Goal: Information Seeking & Learning: Learn about a topic

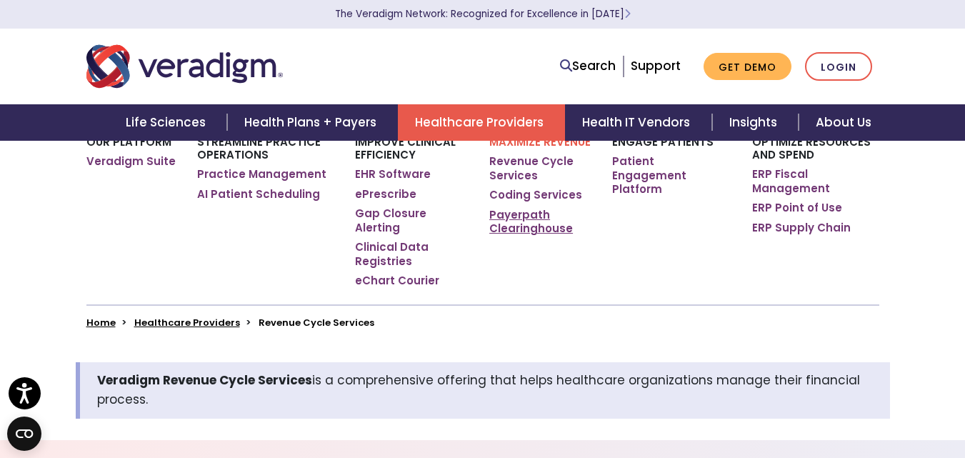
scroll to position [214, 0]
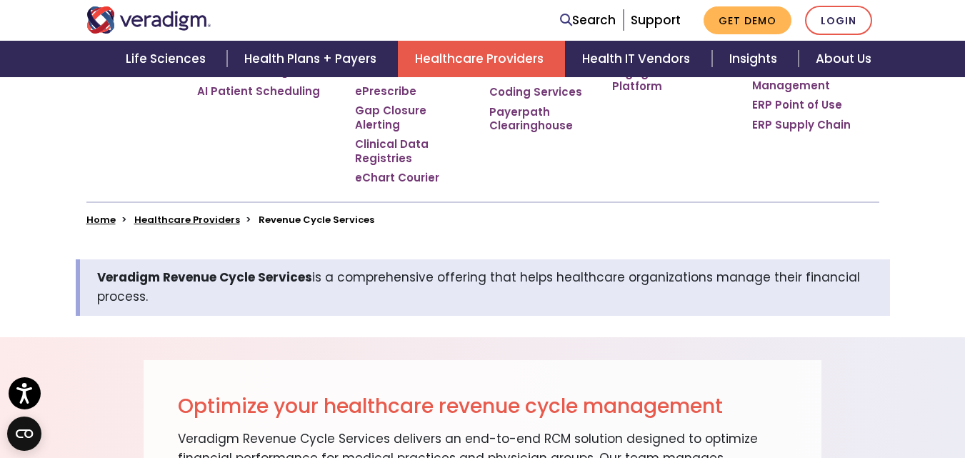
scroll to position [500, 0]
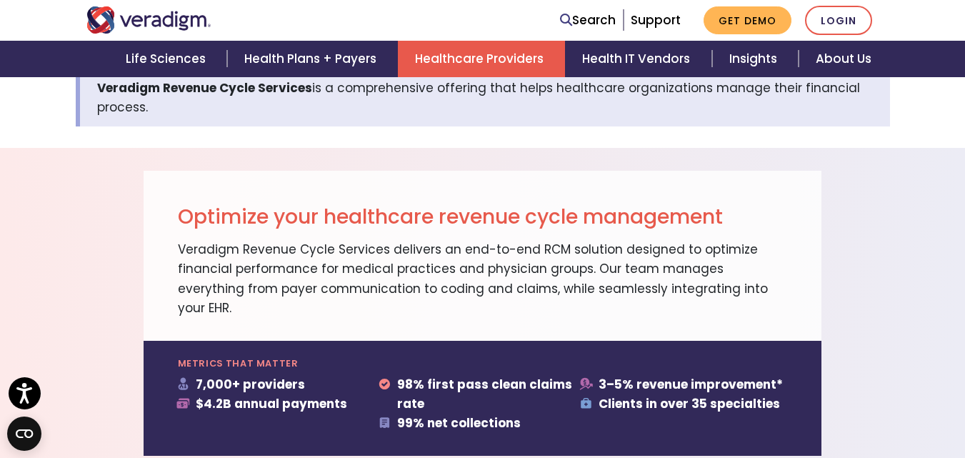
click at [485, 289] on div "Optimize your healthcare revenue cycle management Veradigm Revenue Cycle Servic…" at bounding box center [483, 256] width 678 height 170
click at [487, 291] on div "Optimize your healthcare revenue cycle management Veradigm Revenue Cycle Servic…" at bounding box center [483, 256] width 678 height 170
click at [485, 289] on div "Optimize your healthcare revenue cycle management Veradigm Revenue Cycle Servic…" at bounding box center [483, 256] width 678 height 170
click at [485, 174] on div "Optimize your healthcare revenue cycle management Veradigm Revenue Cycle Servic…" at bounding box center [483, 256] width 678 height 170
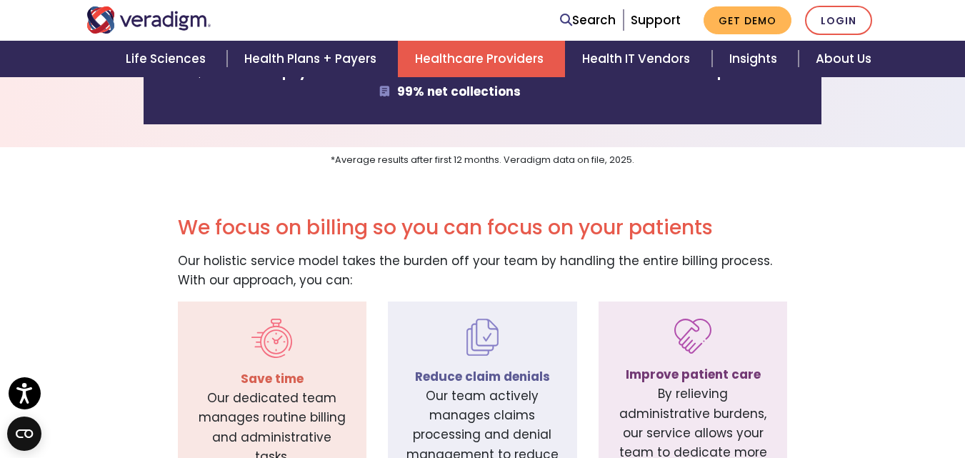
scroll to position [857, 0]
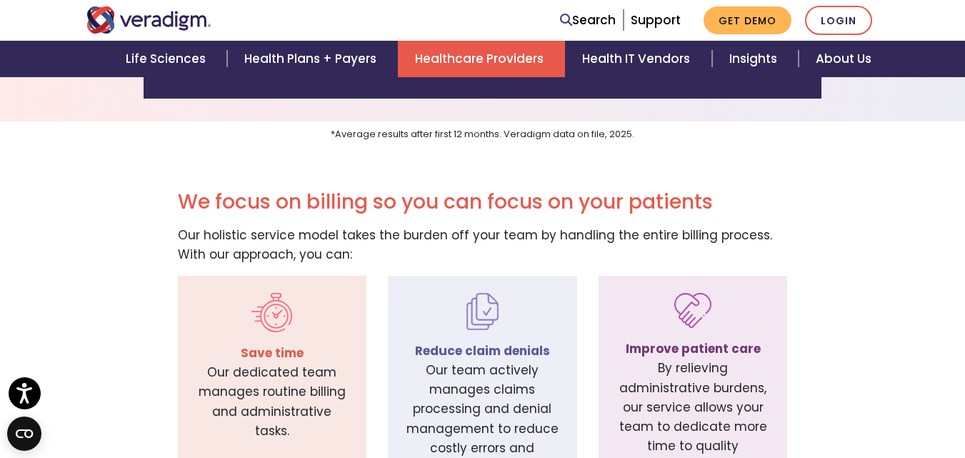
click at [475, 144] on div "We focus on billing so you can focus on your patients Our holistic service mode…" at bounding box center [482, 336] width 965 height 384
click at [478, 144] on div "We focus on billing so you can focus on your patients Our holistic service mode…" at bounding box center [482, 336] width 965 height 384
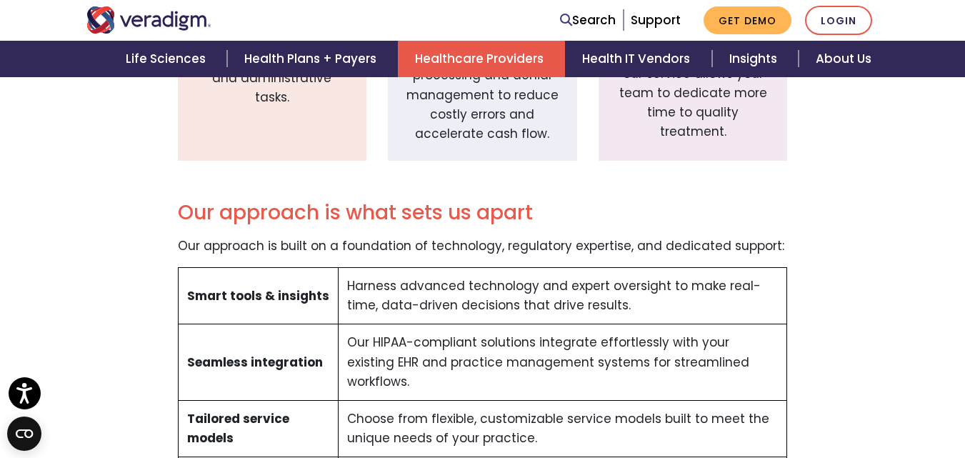
scroll to position [1214, 0]
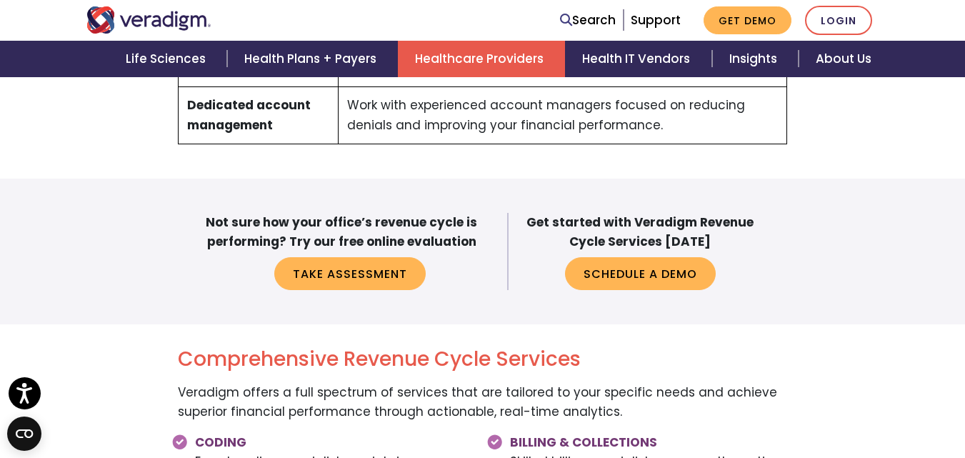
scroll to position [1571, 0]
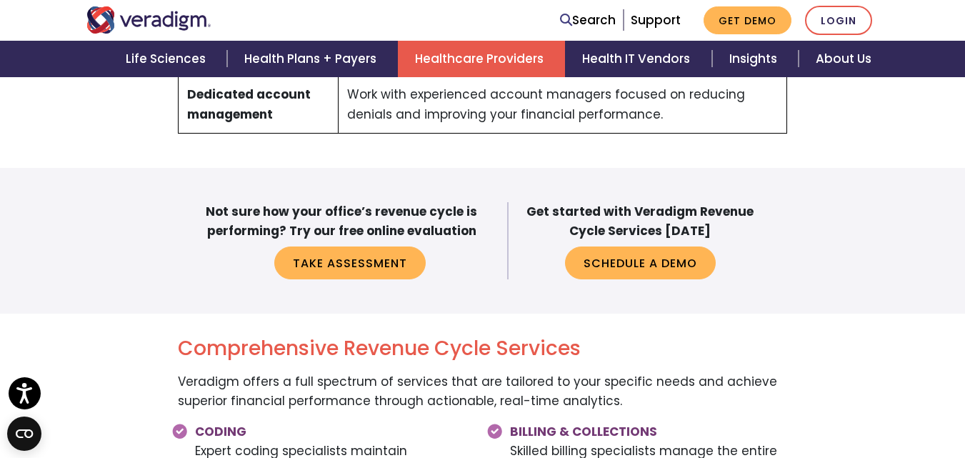
click at [488, 109] on div "Veradigm Revenue Cycle Services is a comprehensive offering that helps healthca…" at bounding box center [482, 298] width 965 height 2598
click at [488, 106] on div "Veradigm Revenue Cycle Services is a comprehensive offering that helps healthca…" at bounding box center [482, 298] width 965 height 2598
click at [488, 107] on div "Veradigm Revenue Cycle Services is a comprehensive offering that helps healthca…" at bounding box center [482, 298] width 965 height 2598
click at [488, 111] on div "Veradigm Revenue Cycle Services is a comprehensive offering that helps healthca…" at bounding box center [482, 298] width 965 height 2598
click at [484, 109] on div "Veradigm Revenue Cycle Services is a comprehensive offering that helps healthca…" at bounding box center [482, 298] width 965 height 2598
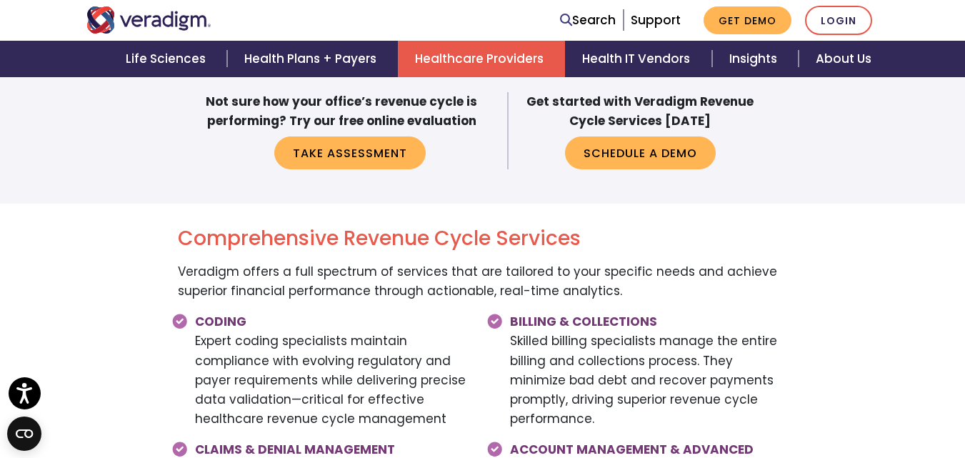
scroll to position [1785, 0]
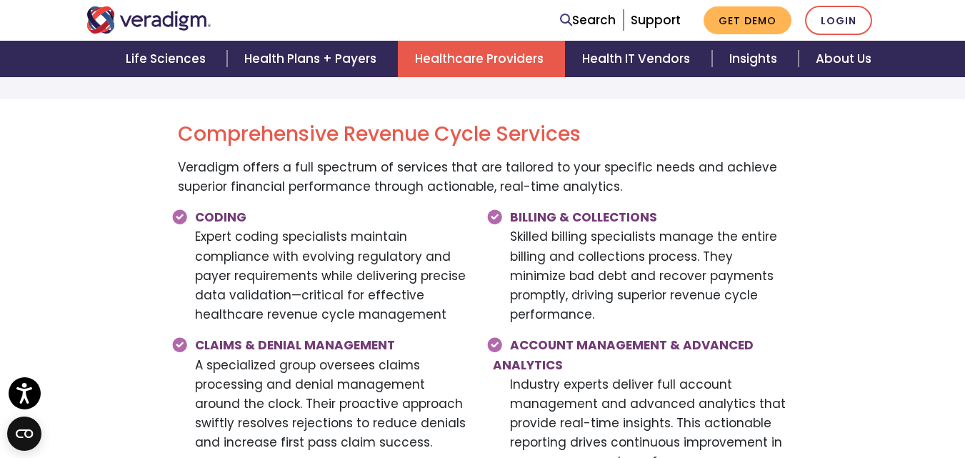
click at [486, 208] on div "BILLING & COLLECTIONS Skilled billing specialists manage the entire billing and…" at bounding box center [640, 272] width 316 height 128
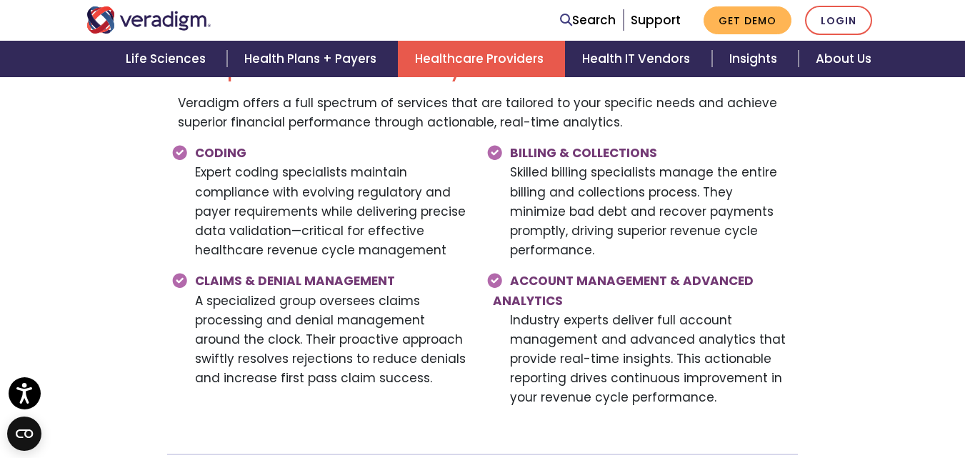
scroll to position [1928, 0]
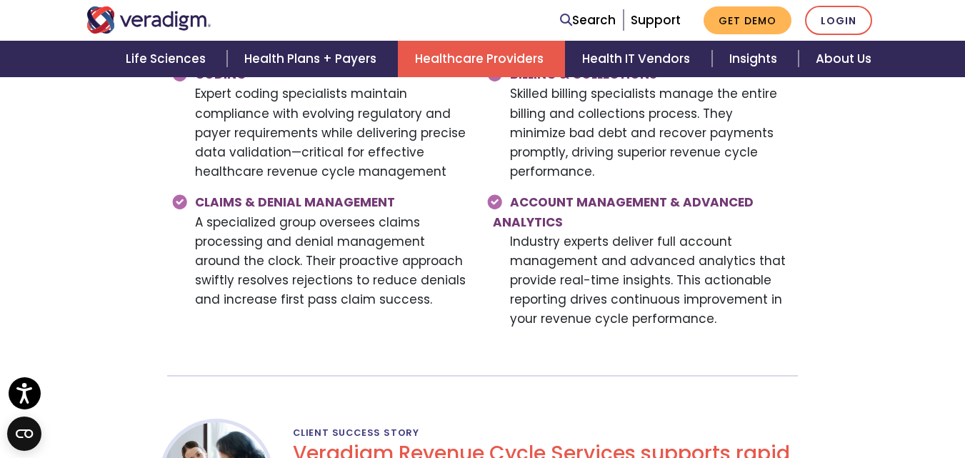
click at [483, 200] on div "ACCOUNT MANAGEMENT & ADVANCED ANALYTICS Industry experts deliver full account m…" at bounding box center [640, 266] width 316 height 147
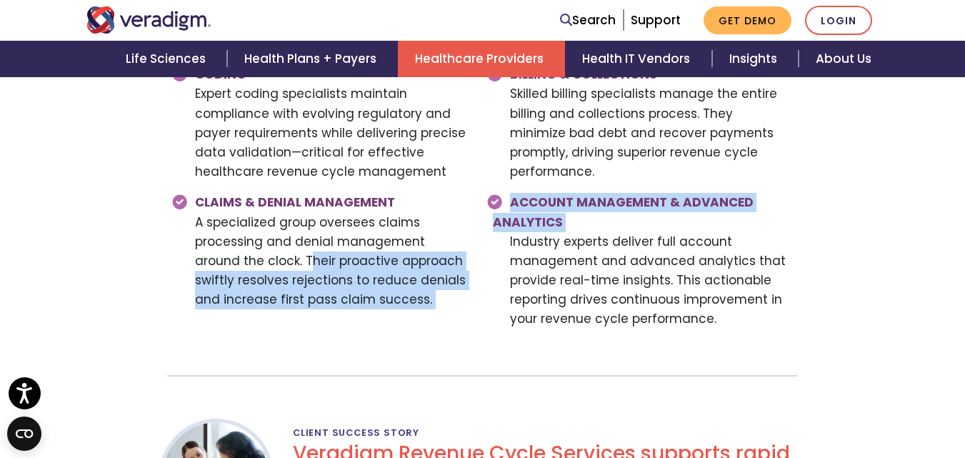
click at [481, 199] on div "CODING Expert coding specialists maintain compliance with evolving regulatory a…" at bounding box center [482, 220] width 631 height 311
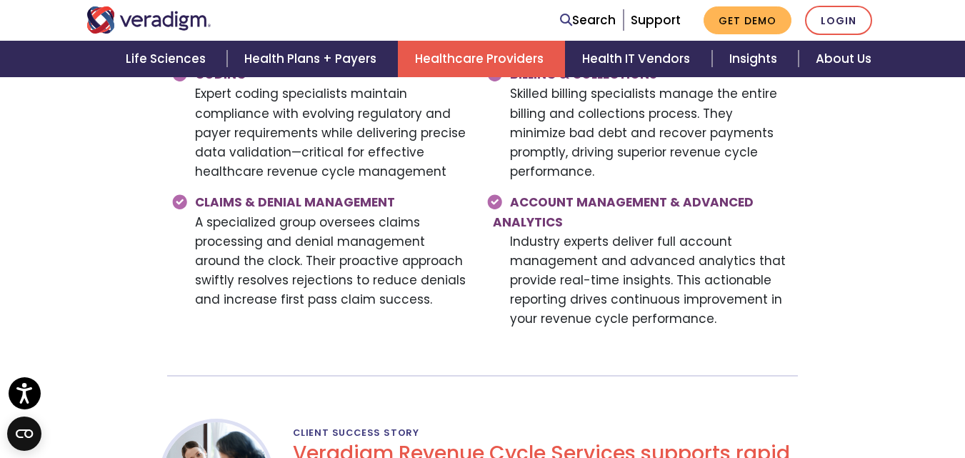
click at [483, 208] on div "ACCOUNT MANAGEMENT & ADVANCED ANALYTICS Industry experts deliver full account m…" at bounding box center [640, 266] width 316 height 147
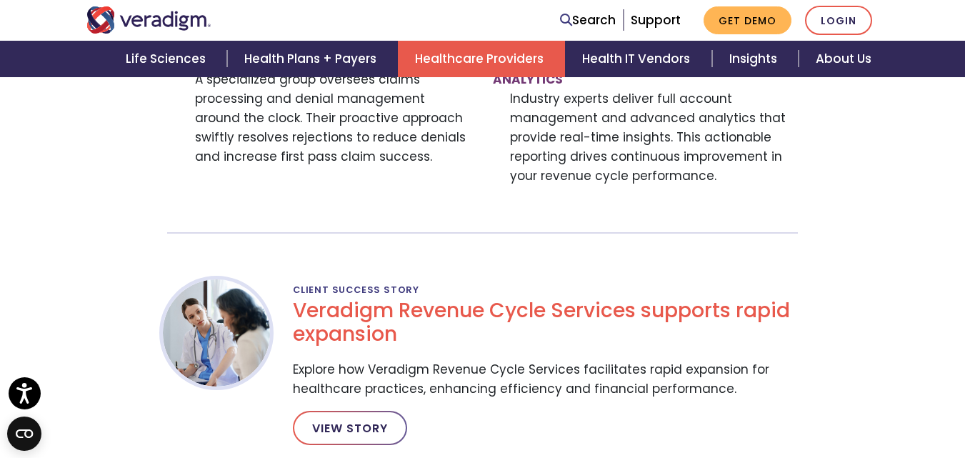
click at [489, 206] on div "Comprehensive Revenue Cycle Services Veradigm offers a full spectrum of service…" at bounding box center [483, 49] width 814 height 448
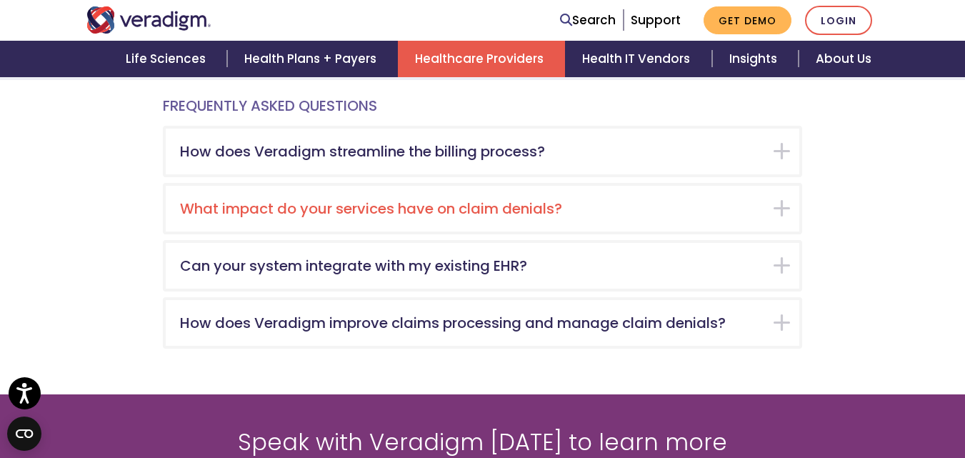
scroll to position [2642, 0]
